Goal: Obtain resource: Obtain resource

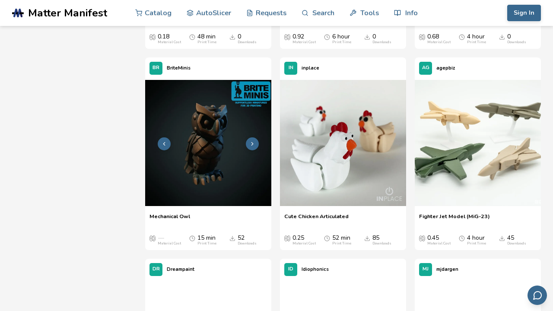
scroll to position [501, 0]
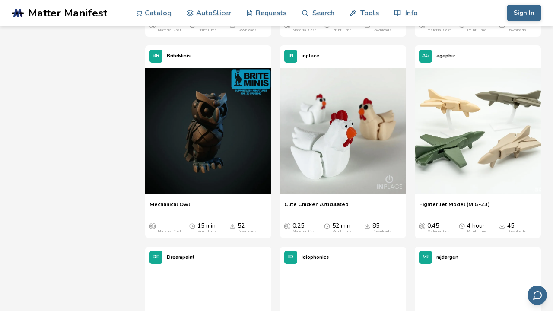
click at [337, 203] on span "Cute Chicken Articulated" at bounding box center [316, 207] width 64 height 13
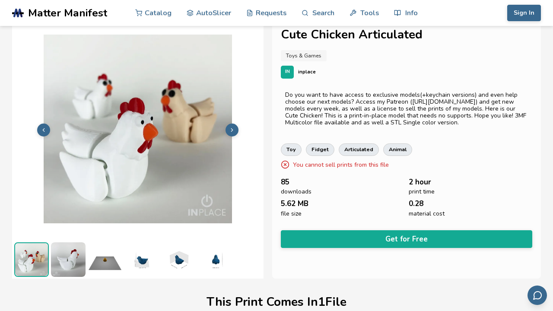
scroll to position [13, 0]
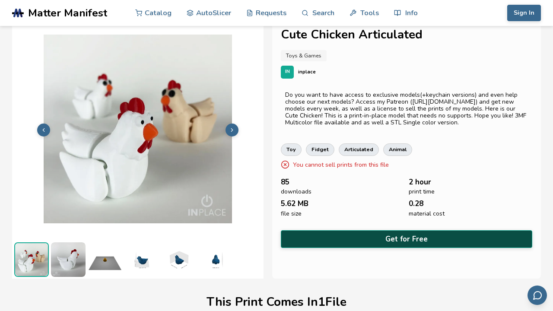
click at [365, 234] on button "Get for Free" at bounding box center [406, 239] width 251 height 18
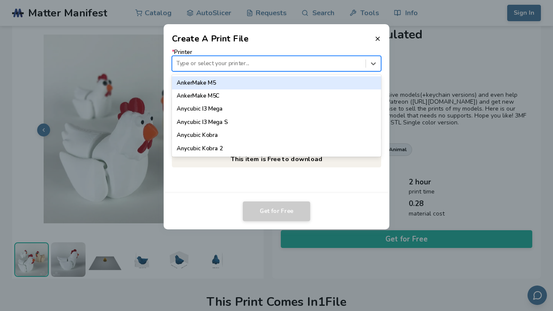
click at [339, 67] on div at bounding box center [268, 64] width 185 height 8
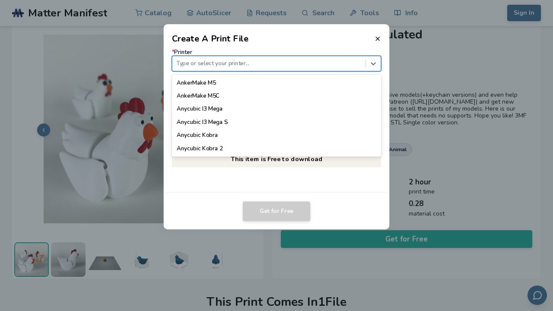
scroll to position [0, 0]
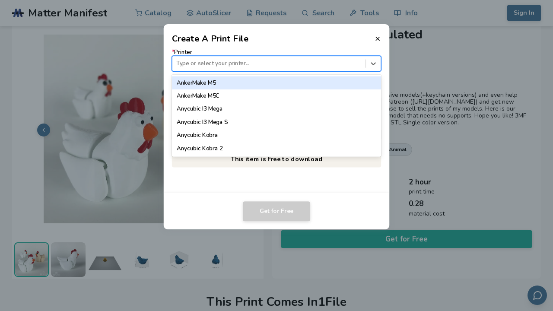
click at [374, 44] on header "Create A Print File" at bounding box center [277, 34] width 226 height 21
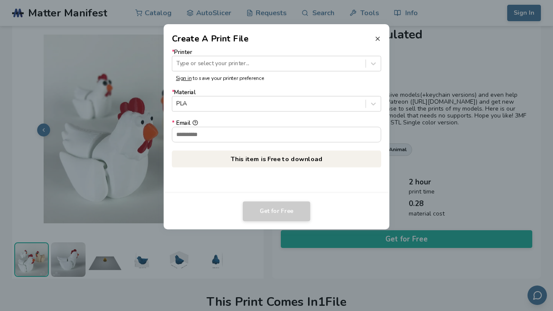
click at [375, 40] on icon at bounding box center [377, 38] width 7 height 7
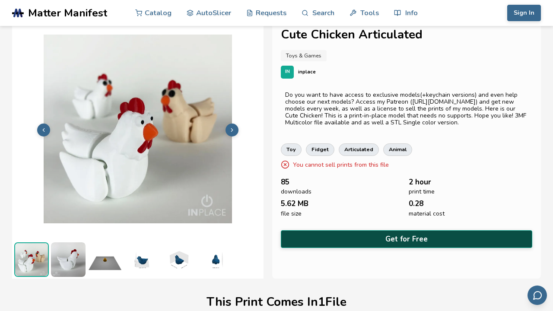
click at [355, 235] on button "Get for Free" at bounding box center [406, 239] width 251 height 18
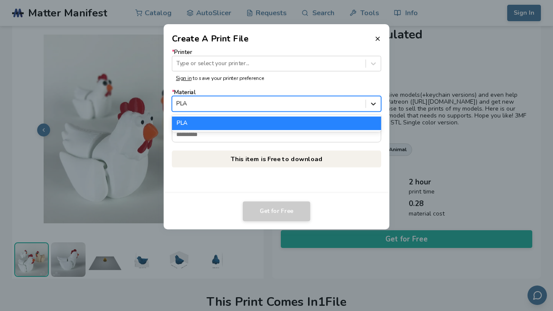
click at [368, 104] on div at bounding box center [373, 104] width 15 height 15
click at [369, 104] on div at bounding box center [373, 104] width 15 height 15
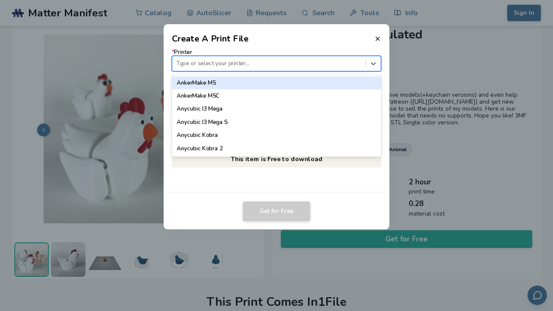
click at [364, 65] on div "Type or select your printer..." at bounding box center [268, 64] width 193 height 12
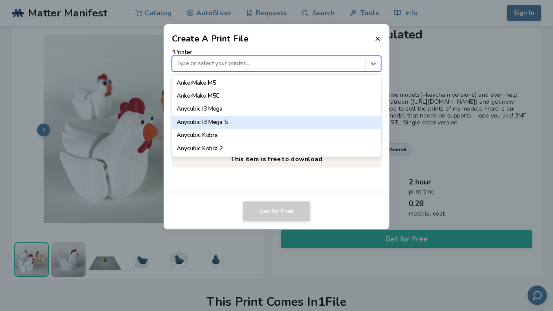
click at [313, 128] on div "Anycubic I3 Mega S" at bounding box center [276, 122] width 209 height 13
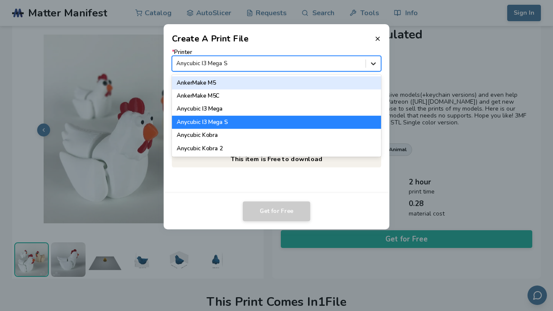
click at [369, 67] on div at bounding box center [373, 63] width 15 height 15
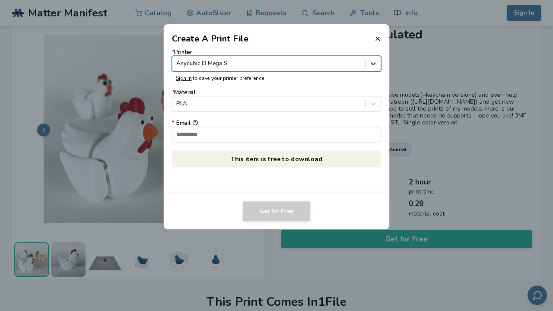
click at [369, 67] on div at bounding box center [373, 63] width 15 height 15
